Goal: Find specific page/section: Find specific page/section

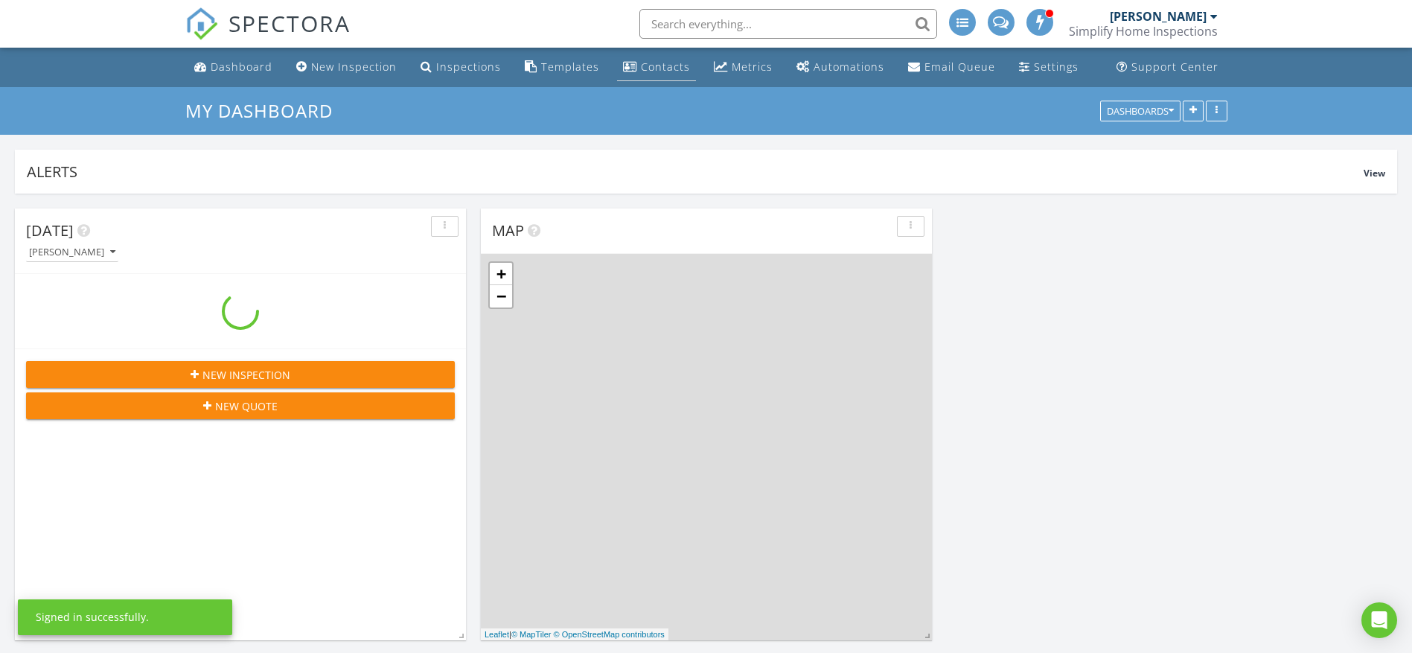
scroll to position [1825, 1435]
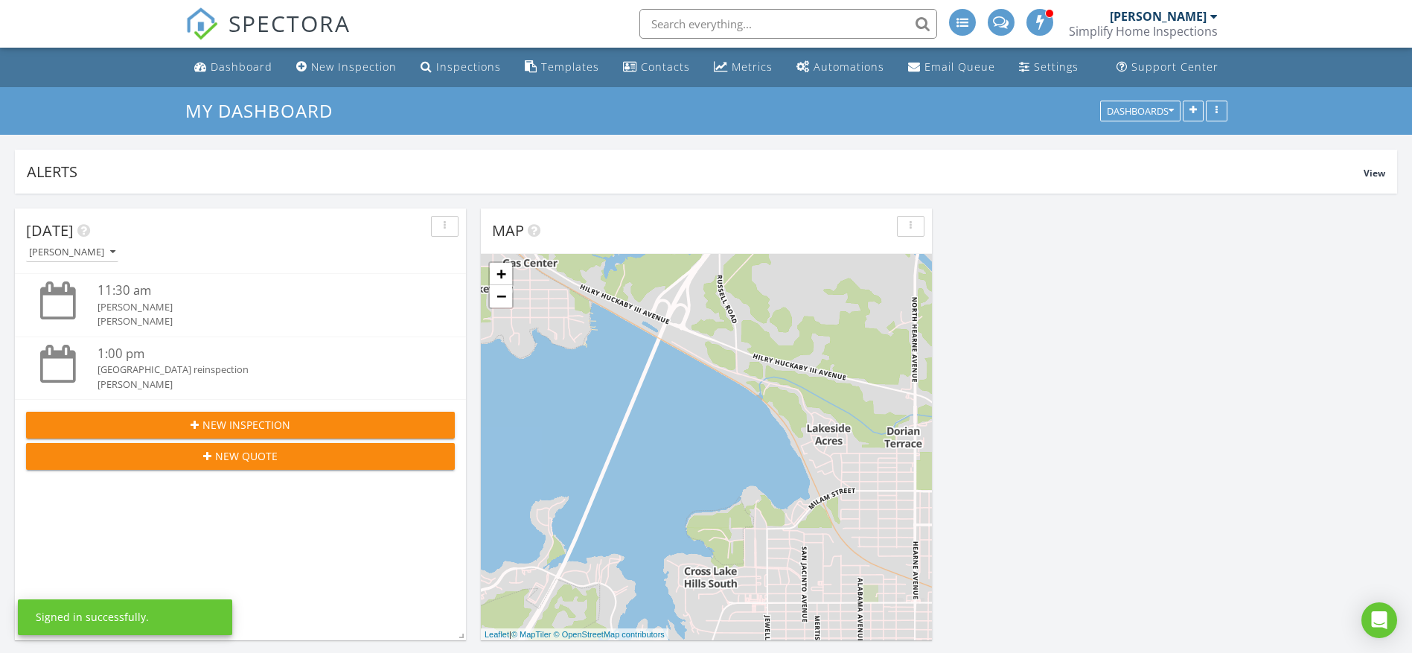
click at [698, 23] on input "text" at bounding box center [788, 24] width 298 height 30
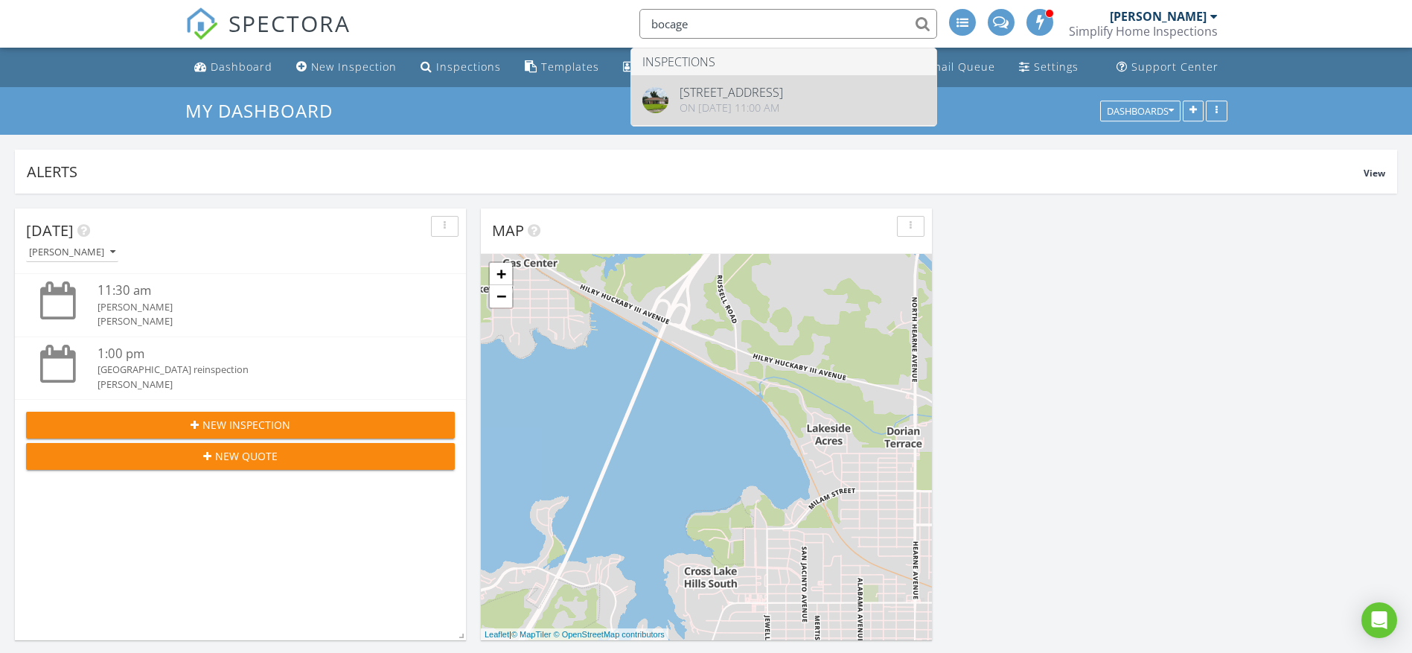
type input "bocage"
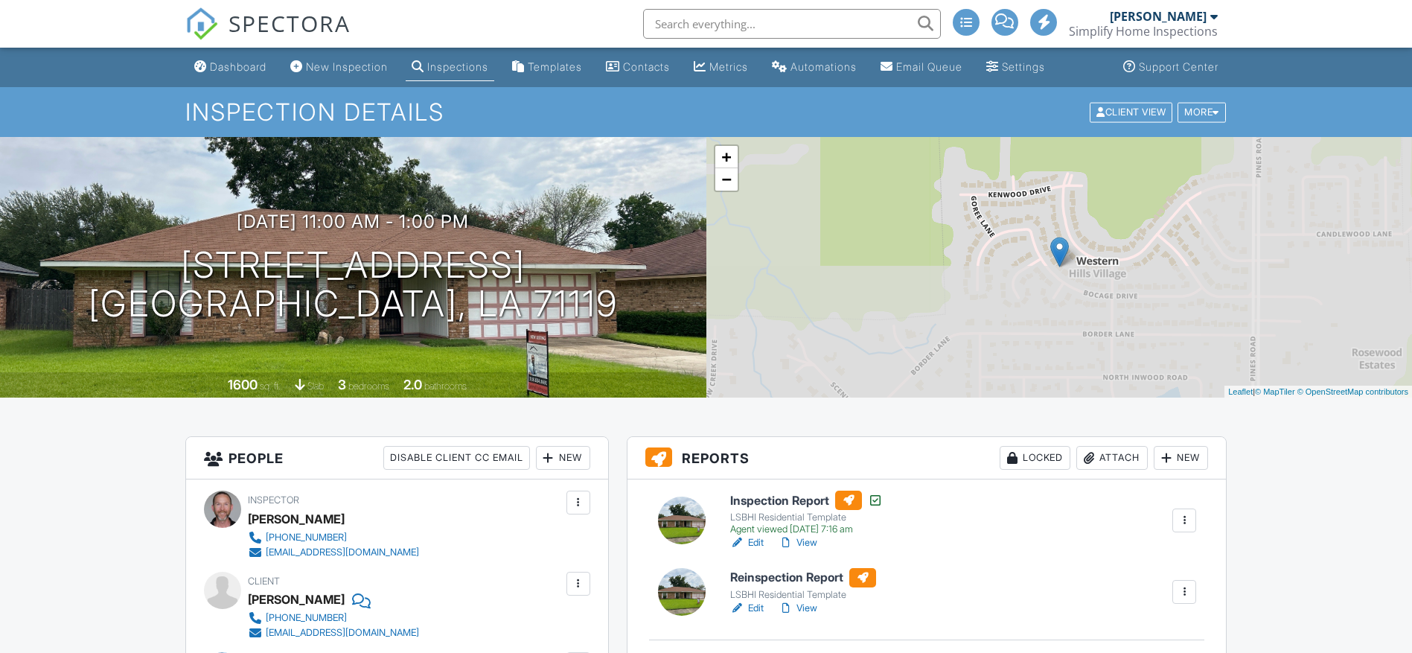
click at [806, 607] on link "View" at bounding box center [798, 608] width 39 height 15
